Goal: Find specific page/section: Find specific page/section

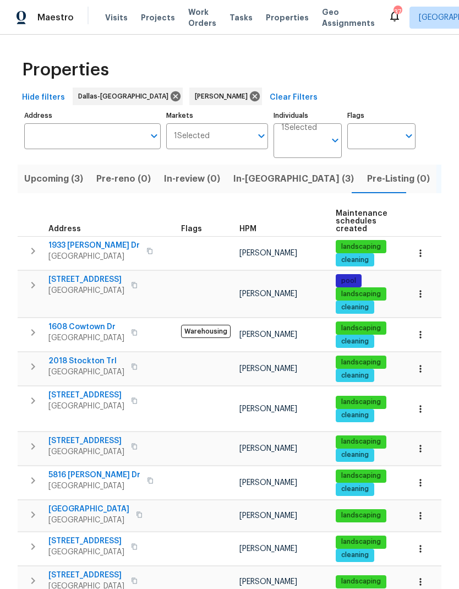
scroll to position [48, 0]
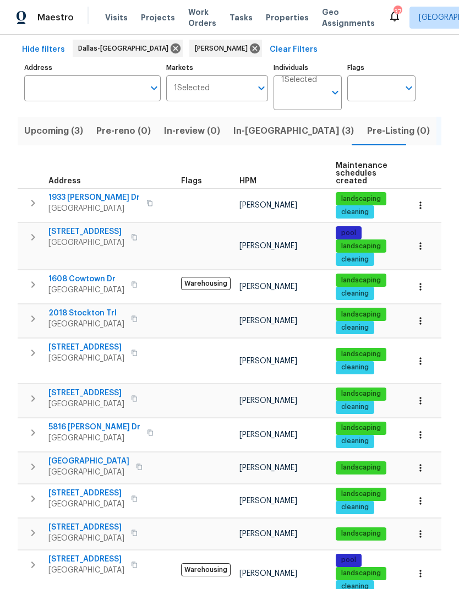
click at [247, 138] on span "In-reno (3)" at bounding box center [293, 130] width 120 height 15
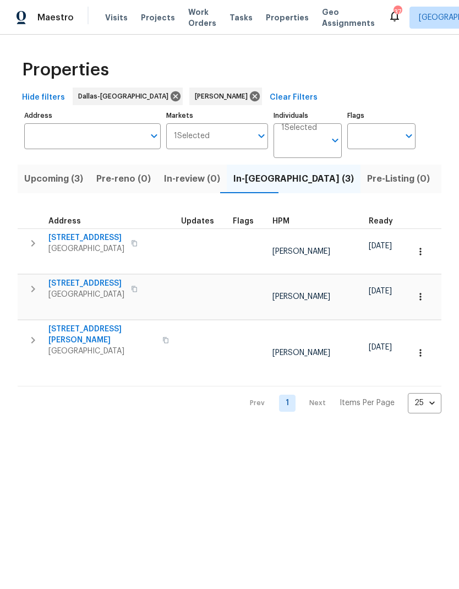
click at [72, 324] on span "[STREET_ADDRESS][PERSON_NAME]" at bounding box center [101, 335] width 107 height 22
click at [413, 341] on button "button" at bounding box center [420, 353] width 24 height 24
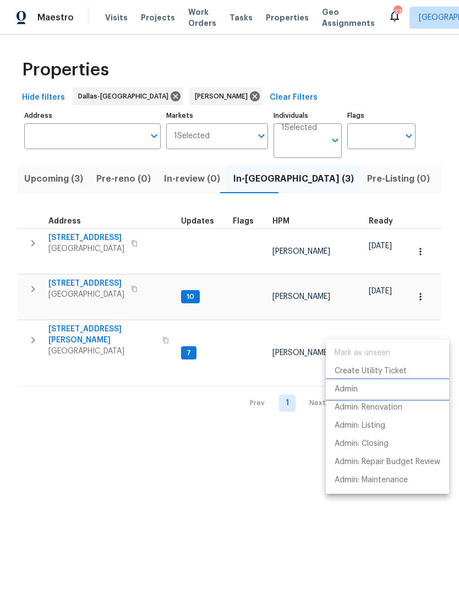
click at [359, 394] on li "Admin" at bounding box center [387, 389] width 123 height 18
click at [79, 315] on div at bounding box center [229, 294] width 459 height 589
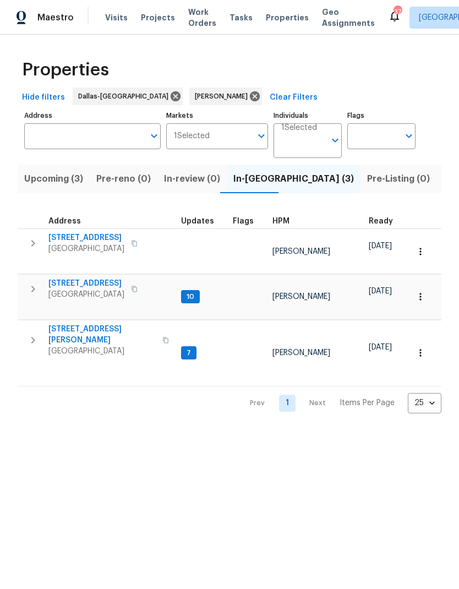
click at [75, 324] on span "[STREET_ADDRESS][PERSON_NAME]" at bounding box center [101, 335] width 107 height 22
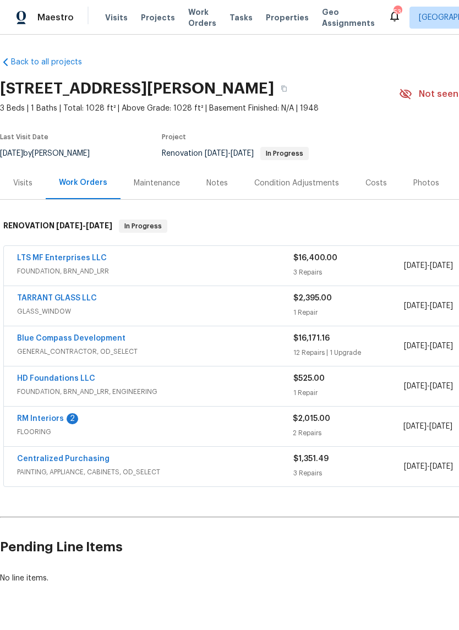
click at [52, 418] on link "RM Interiors" at bounding box center [40, 419] width 47 height 8
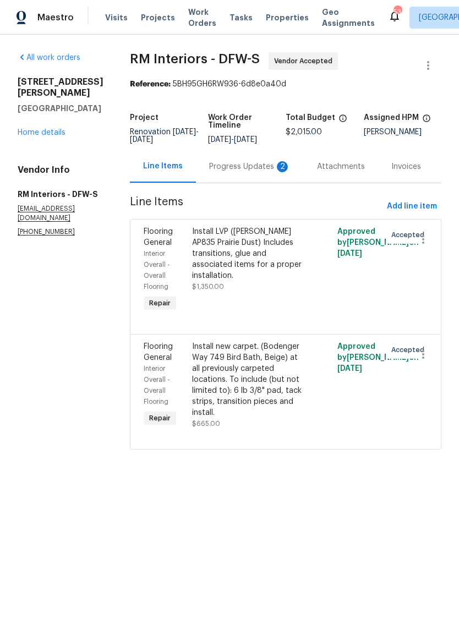
click at [242, 168] on div "Progress Updates 2" at bounding box center [249, 166] width 81 height 11
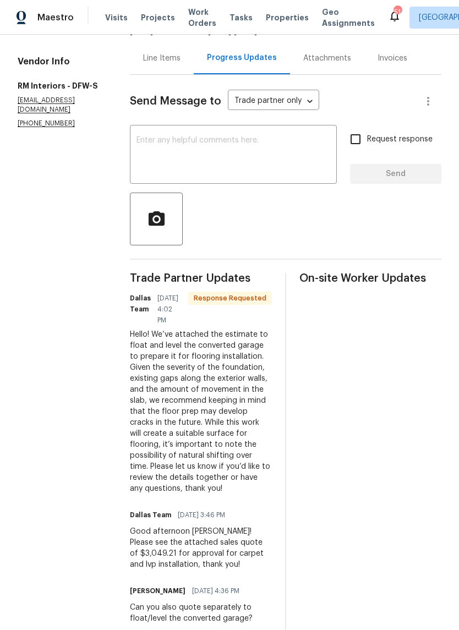
scroll to position [115, 0]
